Goal: Navigation & Orientation: Understand site structure

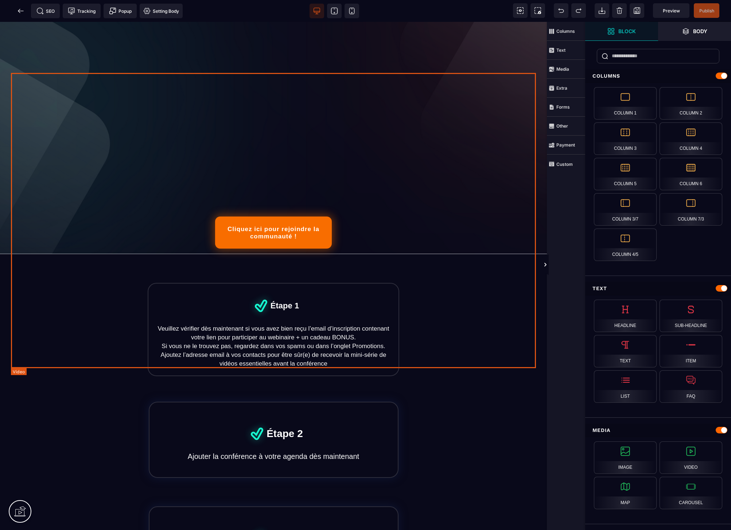
scroll to position [173, 0]
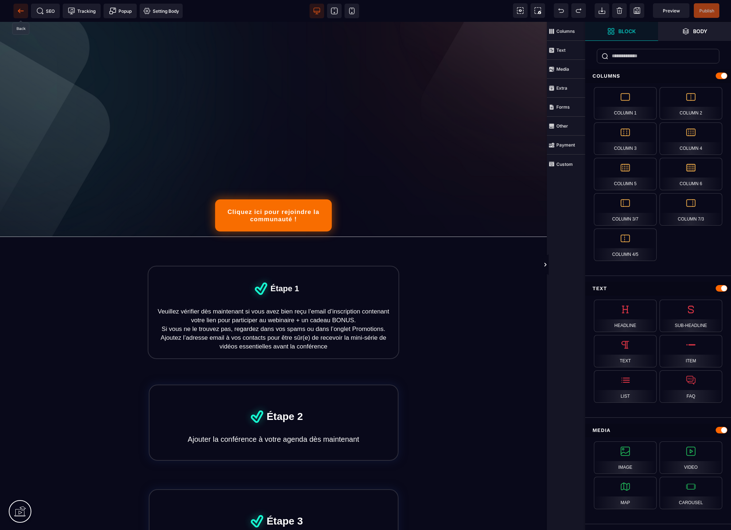
click at [20, 13] on icon at bounding box center [20, 10] width 7 height 7
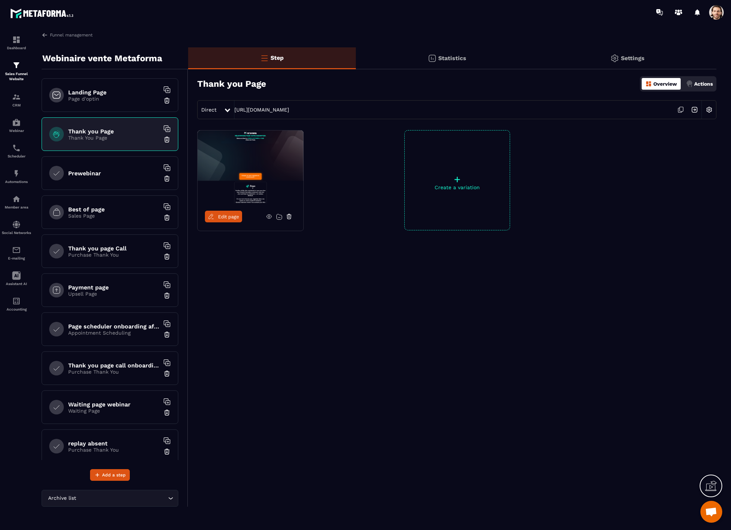
click at [114, 165] on div "Prewebinar" at bounding box center [110, 173] width 137 height 34
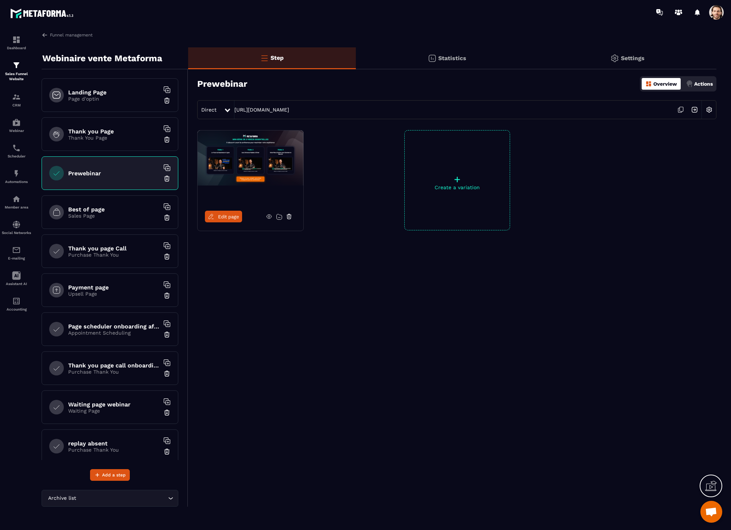
click at [227, 219] on span "Edit page" at bounding box center [228, 216] width 21 height 5
click at [101, 203] on div "Best of page Sales Page" at bounding box center [110, 213] width 137 height 34
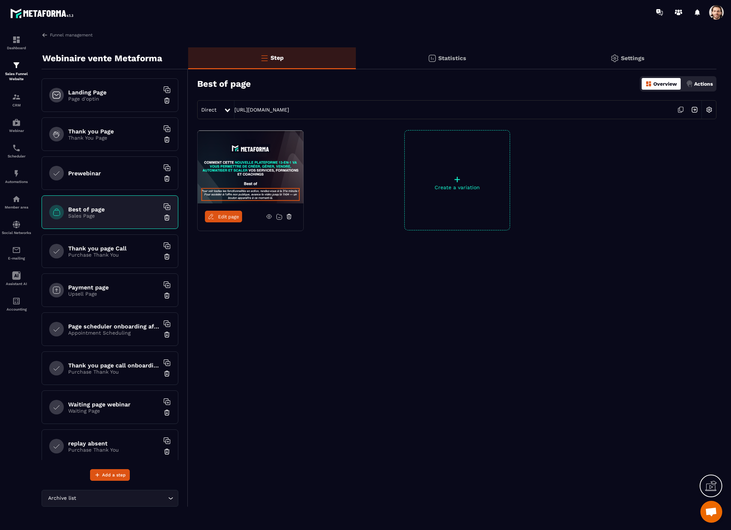
click at [697, 111] on img at bounding box center [695, 110] width 14 height 14
click at [126, 253] on p "Purchase Thank You" at bounding box center [113, 255] width 91 height 6
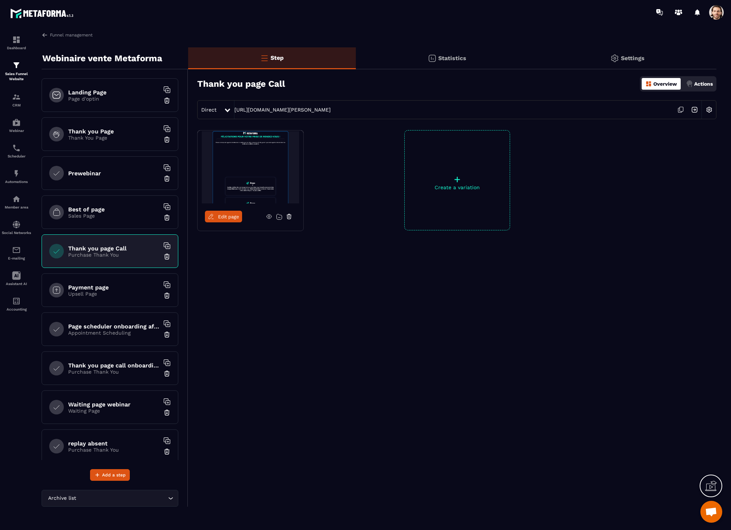
click at [696, 111] on img at bounding box center [695, 110] width 14 height 14
click at [128, 286] on h6 "Payment page" at bounding box center [113, 287] width 91 height 7
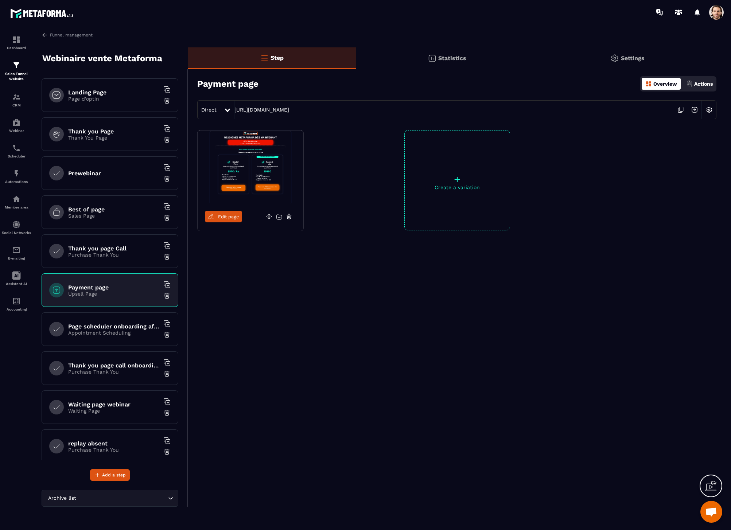
click at [695, 109] on img at bounding box center [695, 110] width 14 height 14
click at [95, 330] on p "Appointment Scheduling" at bounding box center [113, 333] width 91 height 6
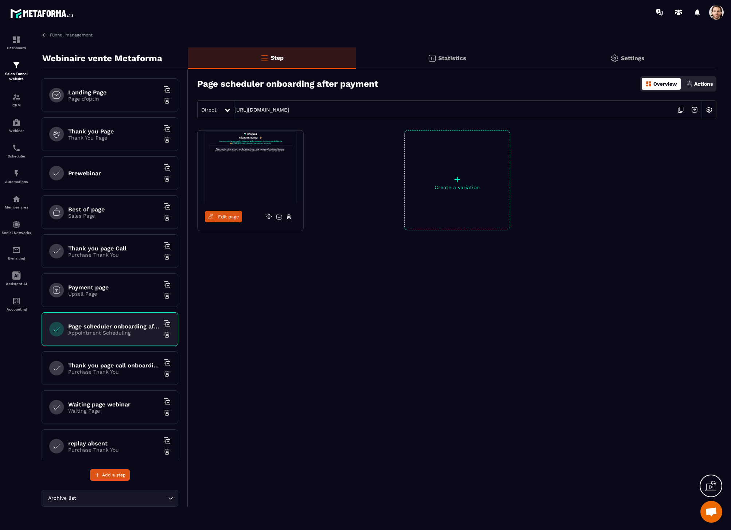
click at [110, 102] on div "Landing Page Page d'optin" at bounding box center [110, 95] width 137 height 34
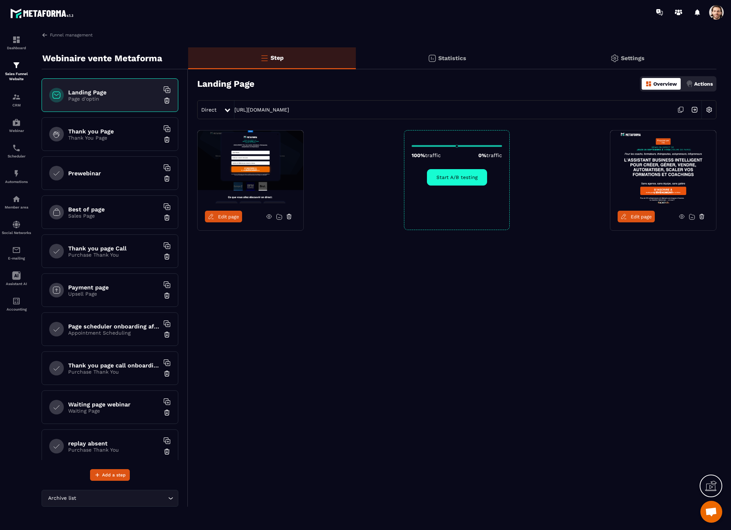
click at [635, 216] on span "Edit page" at bounding box center [641, 216] width 21 height 5
